Goal: Information Seeking & Learning: Find specific fact

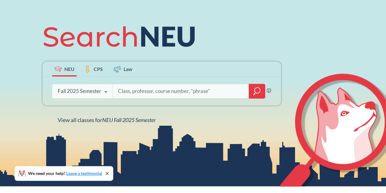
scroll to position [69, 0]
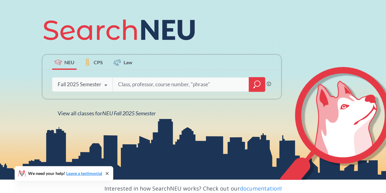
paste input "CS 6760"
type input "CS 6760"
click at [252, 83] on div at bounding box center [257, 84] width 16 height 15
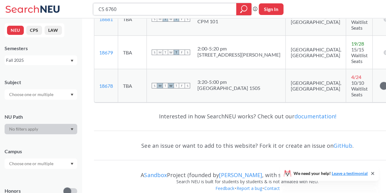
scroll to position [144, 0]
drag, startPoint x: 199, startPoint y: 96, endPoint x: 279, endPoint y: 92, distance: 80.6
click at [279, 92] on td "S M T W T F S 3:20 - 5:00 pm [GEOGRAPHIC_DATA] 1505" at bounding box center [216, 85] width 139 height 33
drag, startPoint x: 270, startPoint y: 90, endPoint x: 251, endPoint y: 98, distance: 21.0
click at [251, 92] on div "3:20 - 5:00 pm [GEOGRAPHIC_DATA] 1505" at bounding box center [228, 85] width 63 height 13
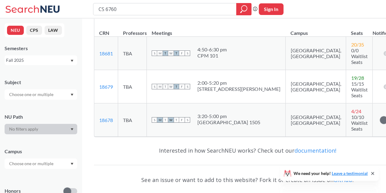
scroll to position [108, 0]
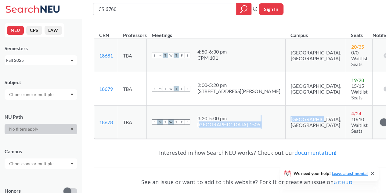
drag, startPoint x: 199, startPoint y: 130, endPoint x: 281, endPoint y: 130, distance: 82.1
click at [281, 130] on tr "18678 View this section on Banner. TBA S M T W T F S 3:20 - 5:00 pm [GEOGRAPHIC…" at bounding box center [247, 121] width 306 height 33
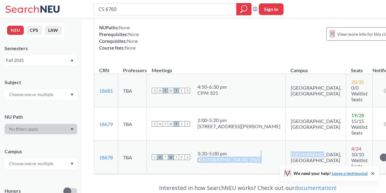
scroll to position [84, 0]
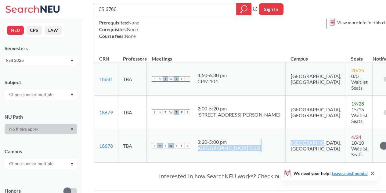
drag, startPoint x: 198, startPoint y: 154, endPoint x: 276, endPoint y: 153, distance: 77.8
click at [261, 151] on div "[GEOGRAPHIC_DATA] 1505" at bounding box center [228, 148] width 63 height 6
copy div "[GEOGRAPHIC_DATA] 1505"
